Goal: Task Accomplishment & Management: Manage account settings

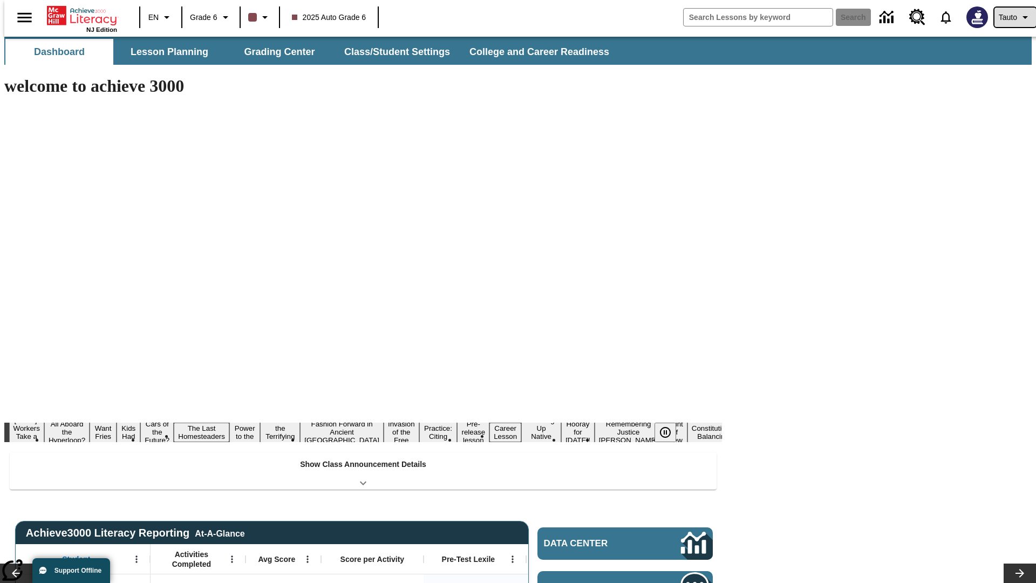
click at [1010, 17] on span "Tauto" at bounding box center [1008, 17] width 18 height 11
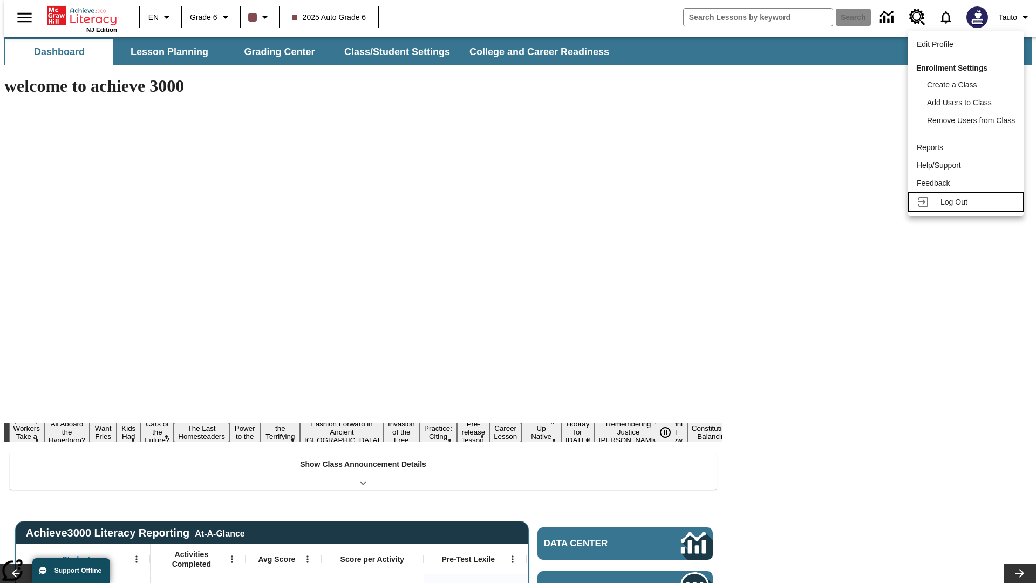
click at [968, 202] on span "Log Out" at bounding box center [954, 202] width 27 height 9
